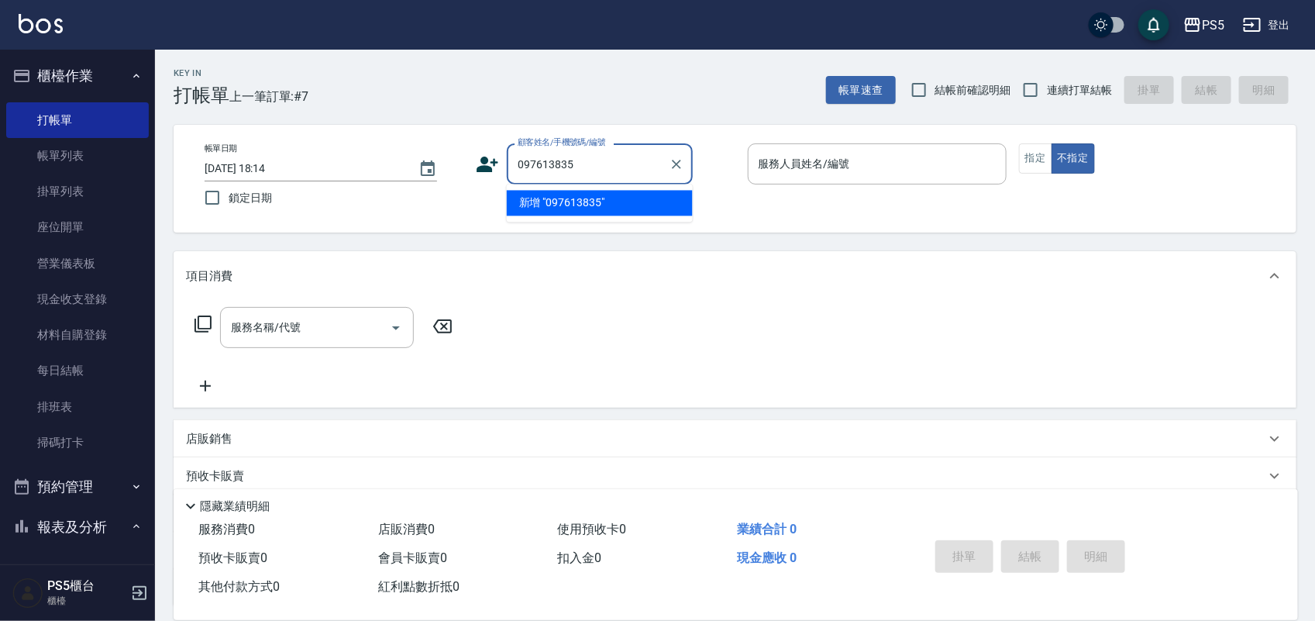
type input "0976138356"
drag, startPoint x: 591, startPoint y: 157, endPoint x: 442, endPoint y: 130, distance: 152.0
click at [442, 130] on div "帳單日期 [DATE] 18:14 鎖定日期 顧客姓名/手機號碼/編號 0976138356 顧客姓名/手機號碼/編號 服務人員姓名/編號 服務人員姓名/編號…" at bounding box center [735, 179] width 1123 height 108
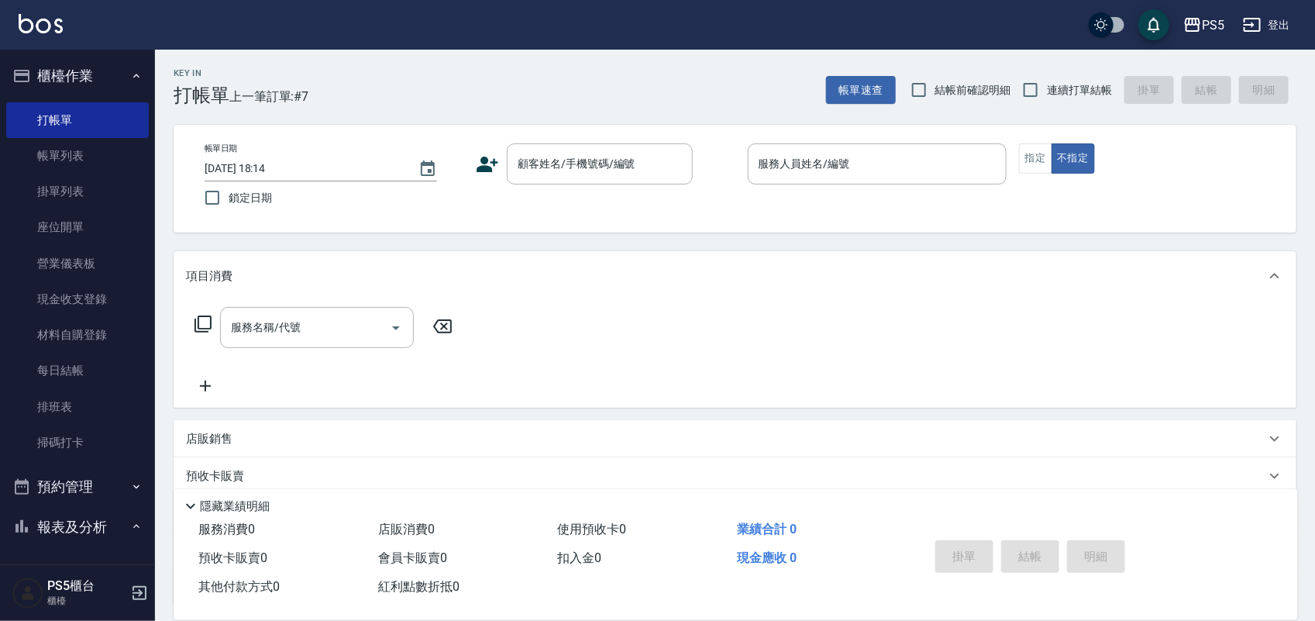
click at [479, 163] on icon at bounding box center [487, 164] width 23 height 23
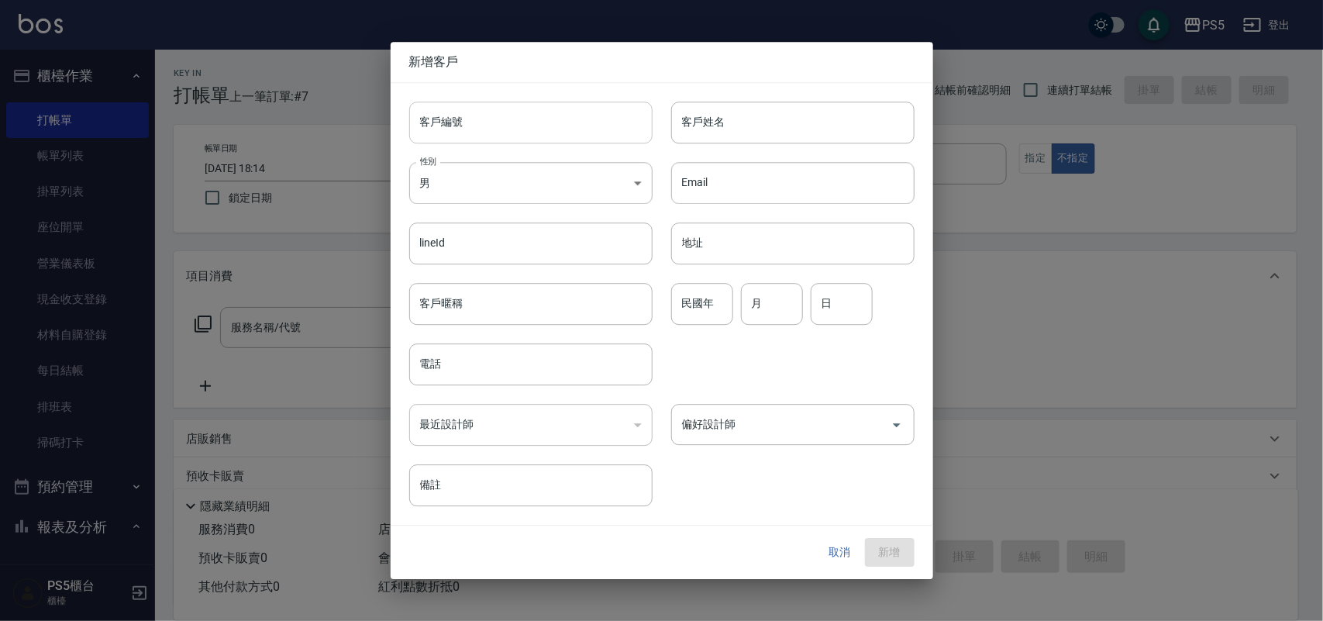
drag, startPoint x: 479, startPoint y: 163, endPoint x: 500, endPoint y: 107, distance: 60.6
click at [500, 107] on input "客戶編號" at bounding box center [530, 122] width 243 height 42
paste input "0976138356"
type input "0976138356"
click at [501, 359] on input "電話" at bounding box center [530, 364] width 243 height 42
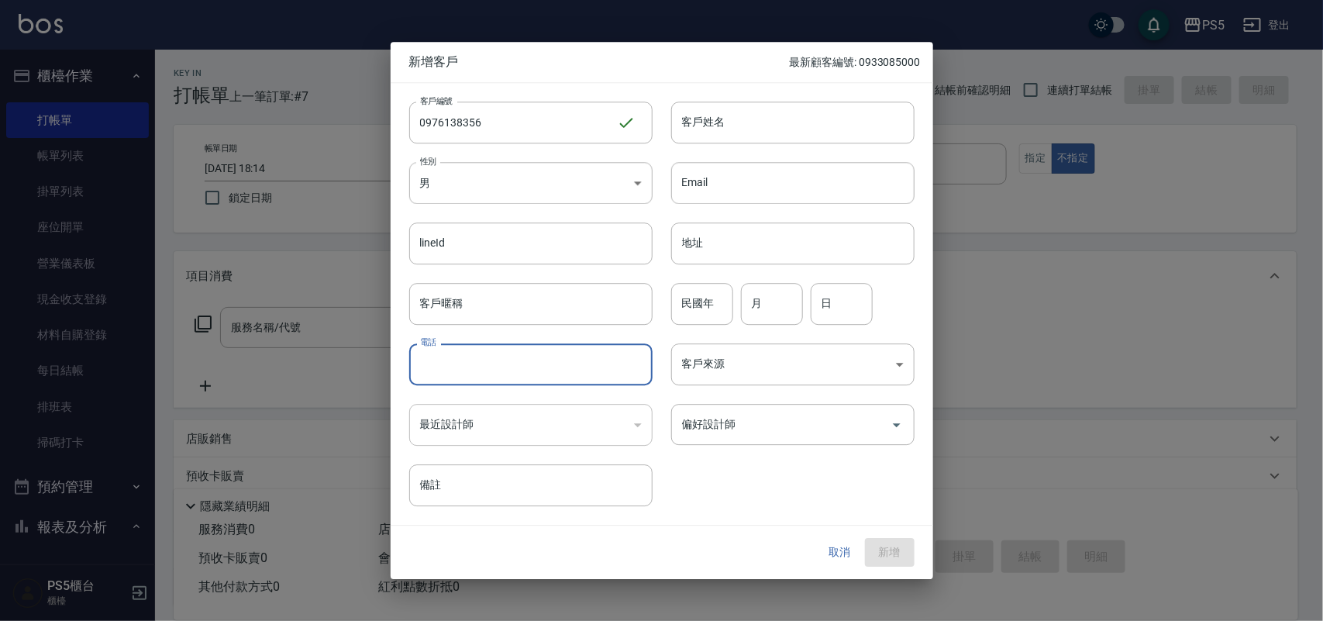
paste input "0976138356"
type input "0976138356"
click at [502, 201] on div "客戶編號 0976138356 ​ 客戶編號 客戶姓名 客戶姓名 性別 男 [DEMOGRAPHIC_DATA] 性別 Email Email lineId …" at bounding box center [652, 295] width 524 height 424
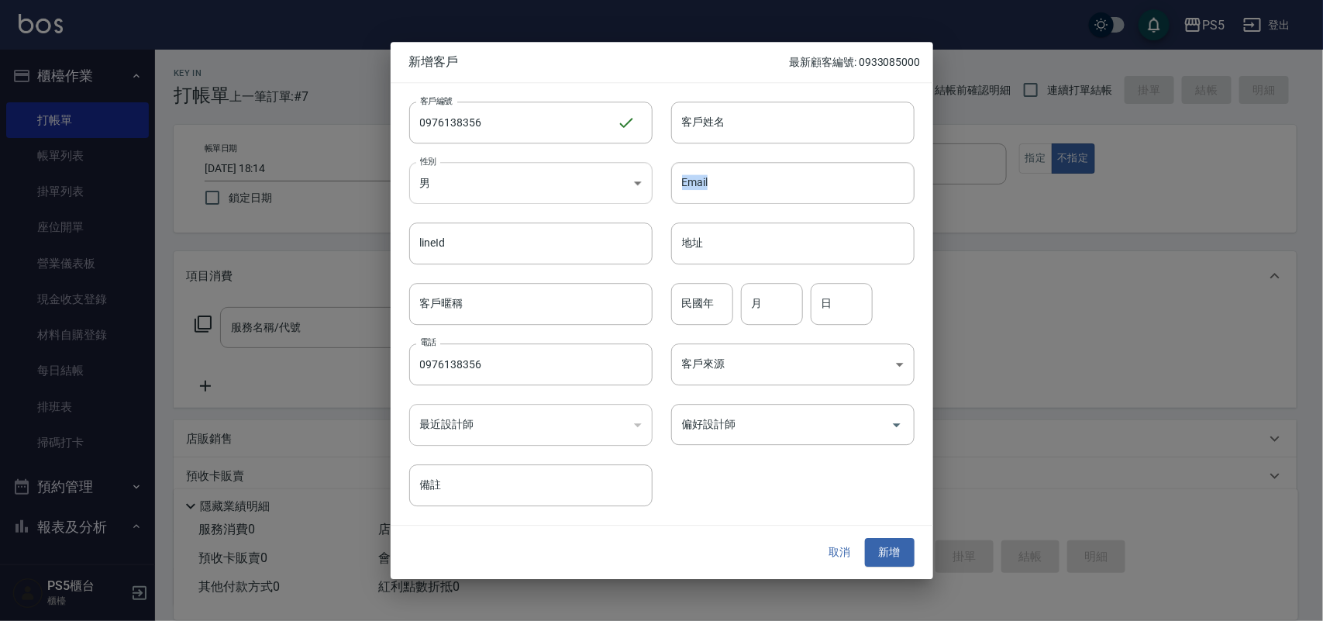
click at [504, 198] on body "PS5 登出 櫃檯作業 打帳單 帳單列表 掛單列表 座位開單 營業儀表板 現金收支登錄 材料自購登錄 每日結帳 排班表 掃碼打卡 預約管理 預約管理 單日預約…" at bounding box center [661, 377] width 1323 height 754
click at [506, 270] on li "女" at bounding box center [530, 274] width 243 height 26
type input "[DEMOGRAPHIC_DATA]"
click at [732, 134] on input "客戶姓名" at bounding box center [792, 122] width 243 height 42
type input "[PERSON_NAME]"
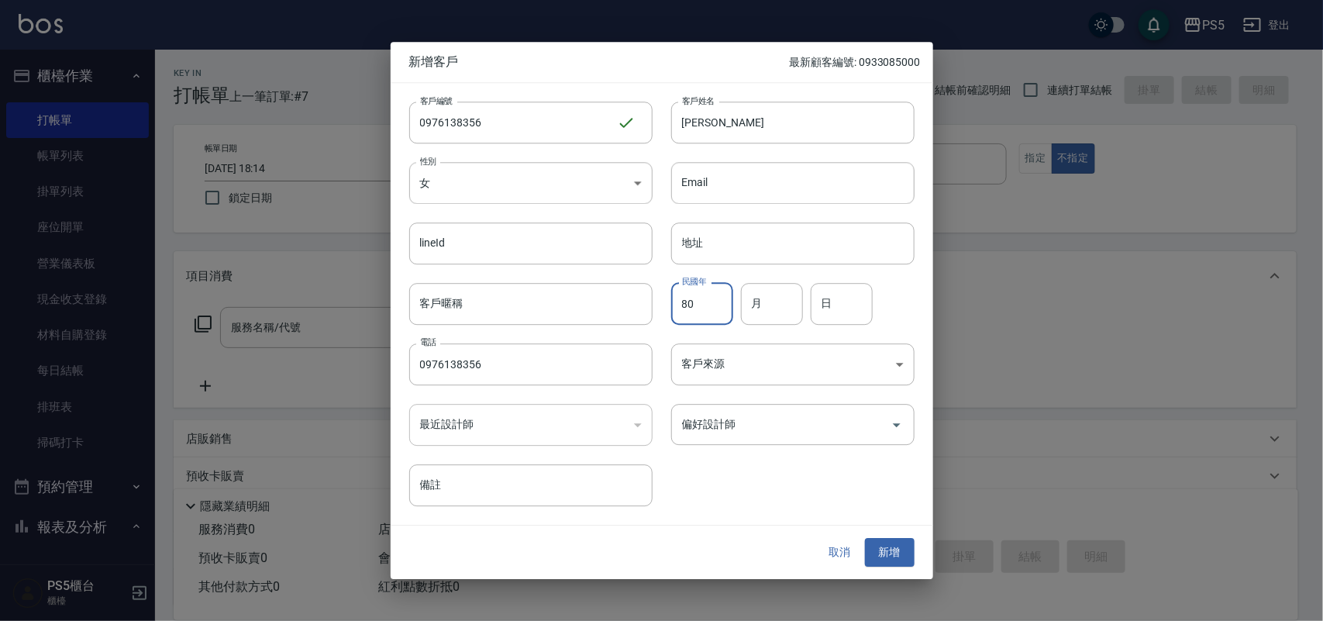
type input "80"
type input "5"
type input "2"
drag, startPoint x: 903, startPoint y: 550, endPoint x: 652, endPoint y: 301, distance: 353.9
click at [901, 548] on button "新增" at bounding box center [890, 552] width 50 height 29
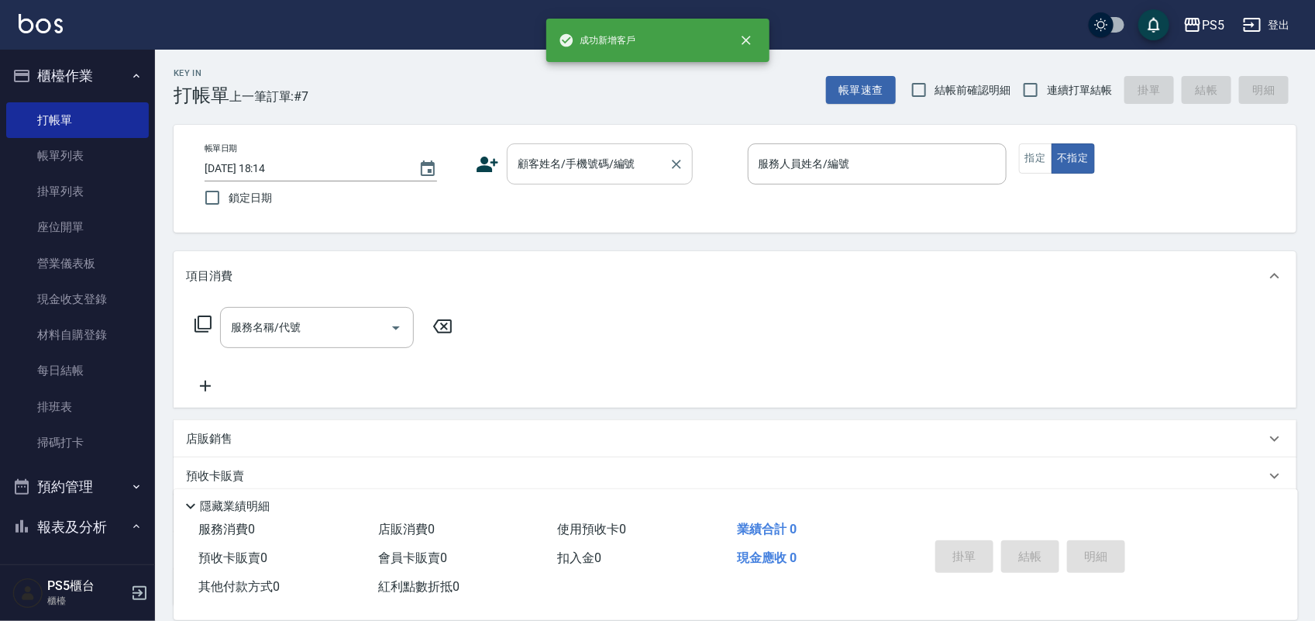
click at [559, 170] on input "顧客姓名/手機號碼/編號" at bounding box center [588, 163] width 149 height 27
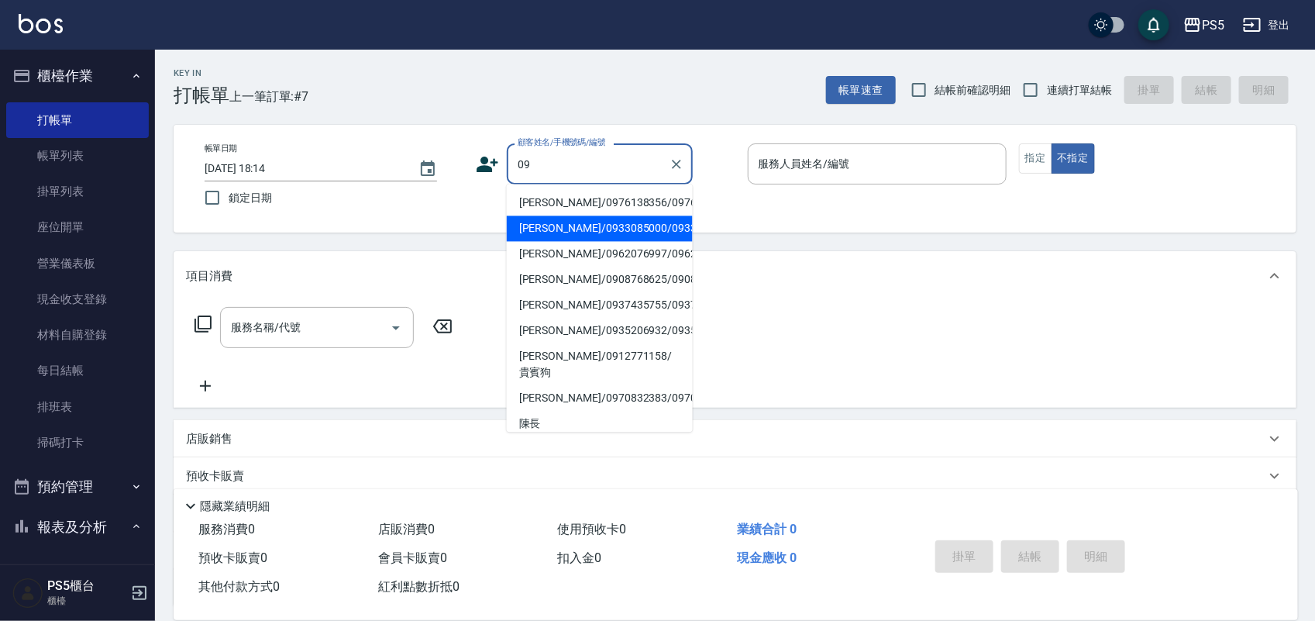
click at [525, 211] on li "[PERSON_NAME]/0976138356/0976138356" at bounding box center [600, 204] width 186 height 26
type input "[PERSON_NAME]/0976138356/0976138356"
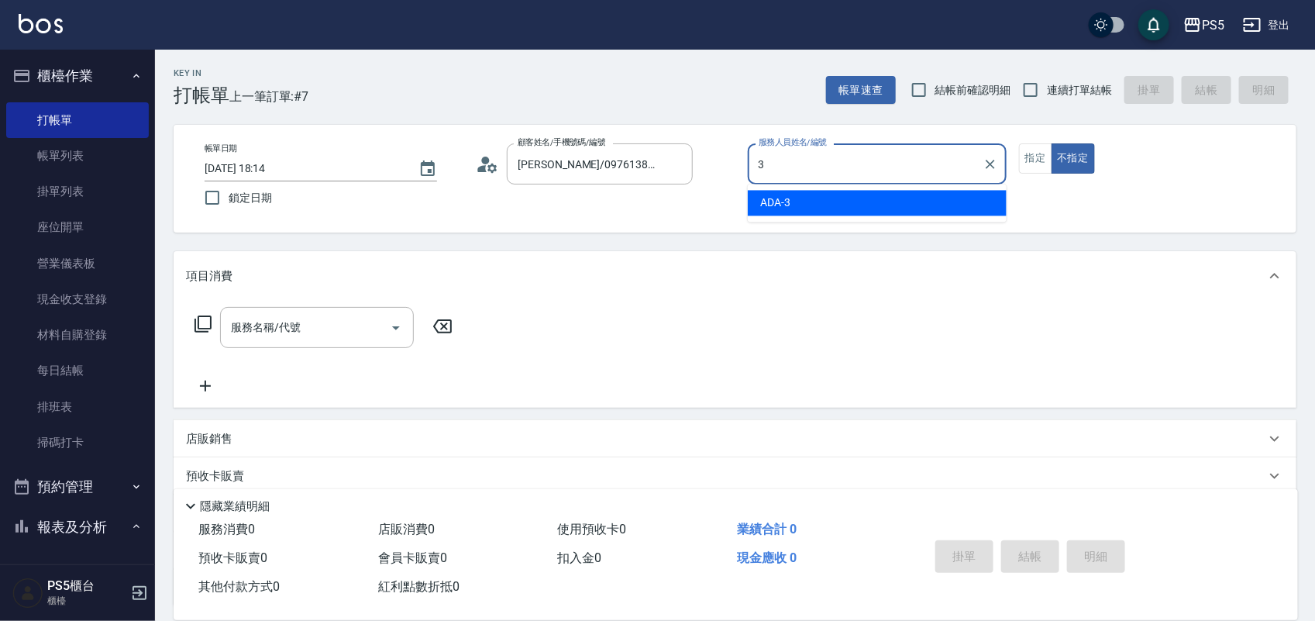
type input "ADA-3"
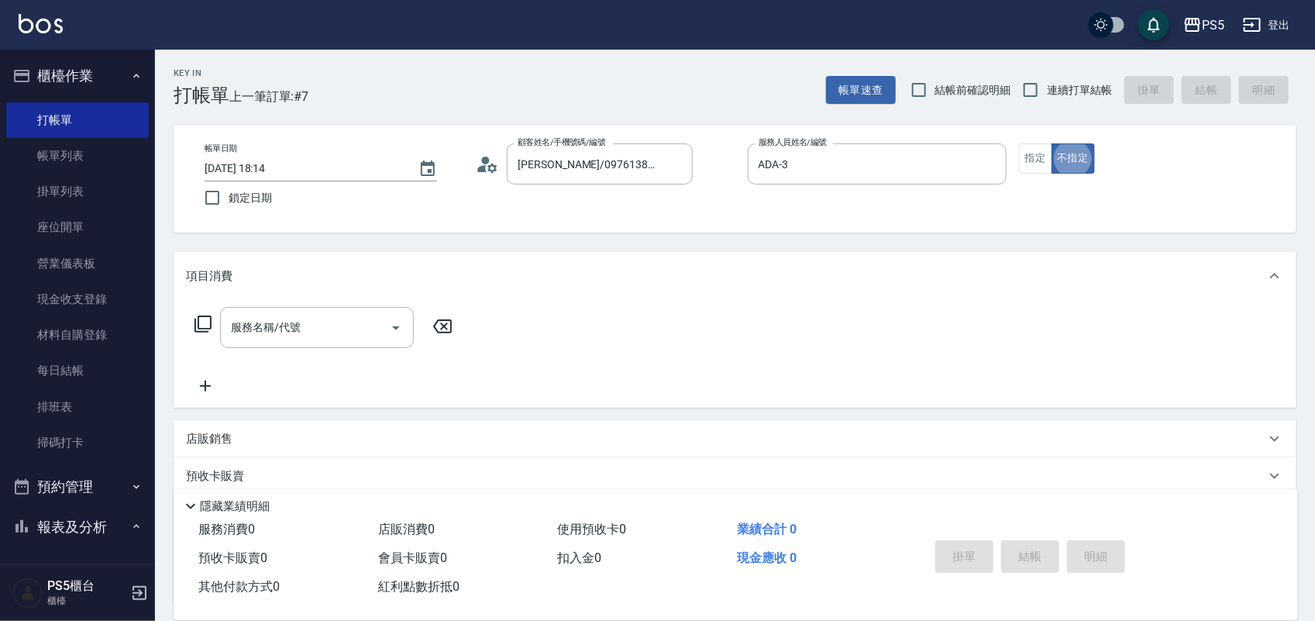
type button "false"
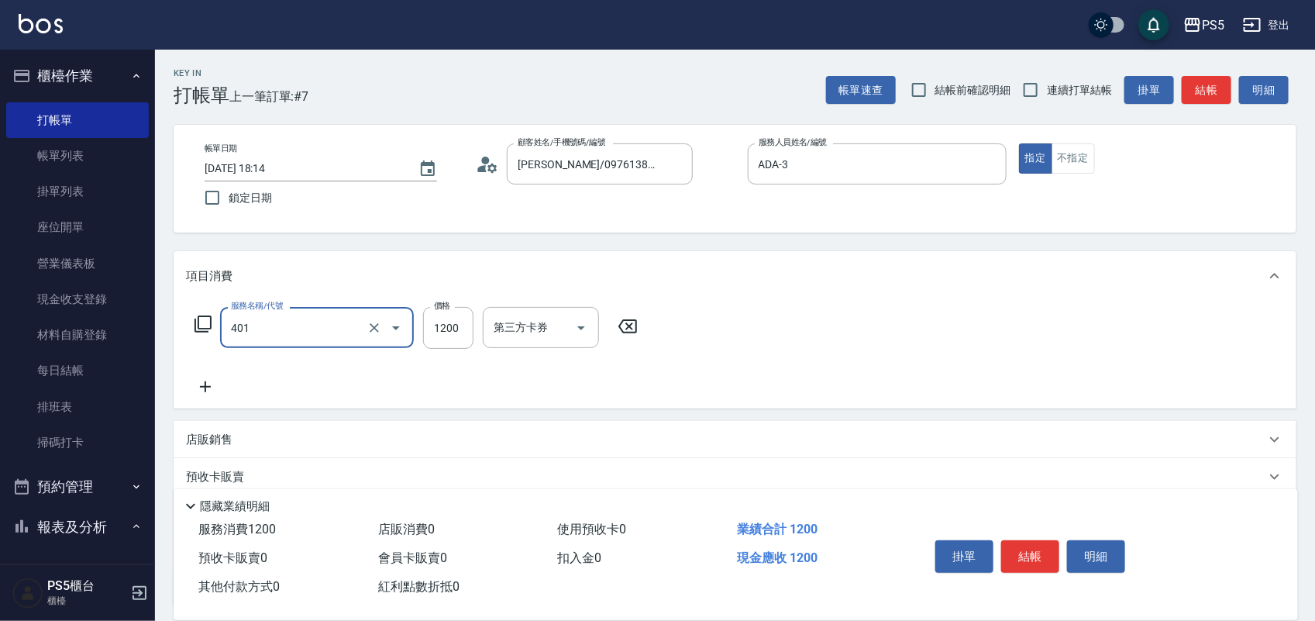
type input "基本染髮(401)"
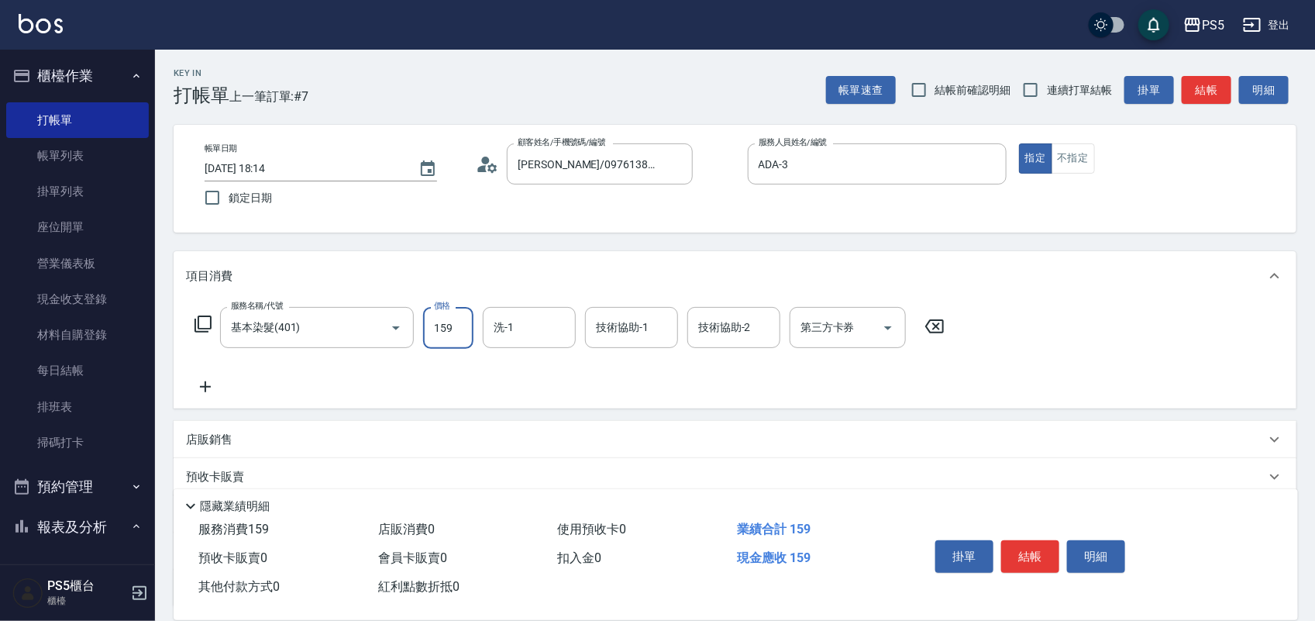
type input "1599"
